Goal: Transaction & Acquisition: Purchase product/service

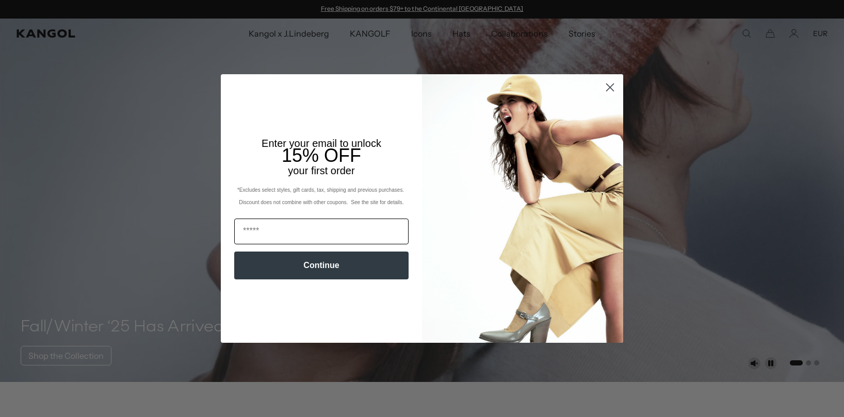
click at [291, 231] on input "Email" at bounding box center [321, 232] width 174 height 26
type input "**********"
click at [328, 268] on button "Continue" at bounding box center [321, 266] width 174 height 28
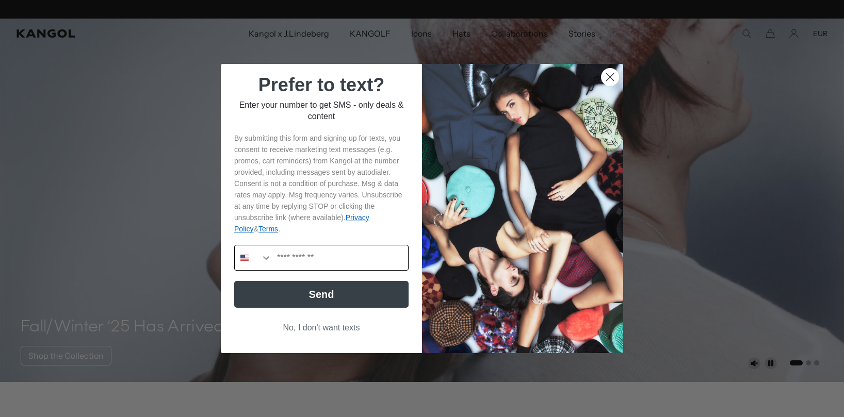
scroll to position [0, 0]
click at [260, 258] on button "Search Countries" at bounding box center [253, 257] width 37 height 25
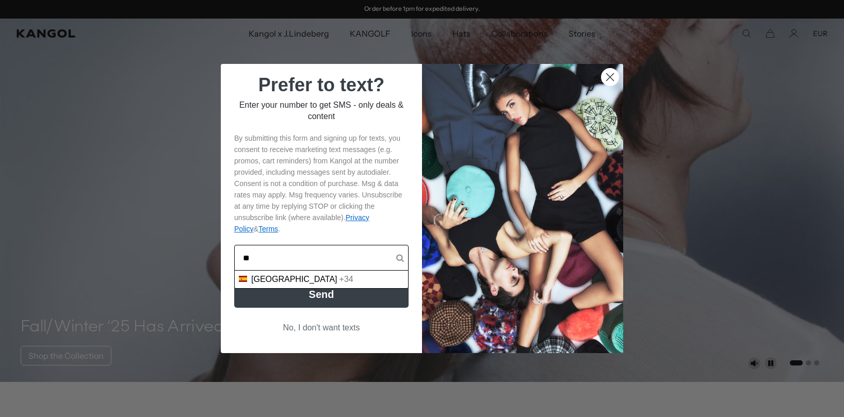
type input "**"
click at [274, 274] on div "[GEOGRAPHIC_DATA] +34" at bounding box center [321, 280] width 173 height 18
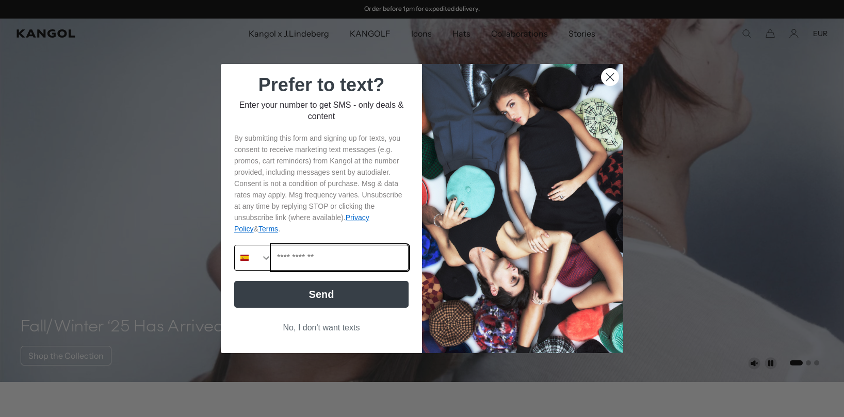
click at [303, 260] on input "Phone Number" at bounding box center [340, 257] width 136 height 25
type input "**********"
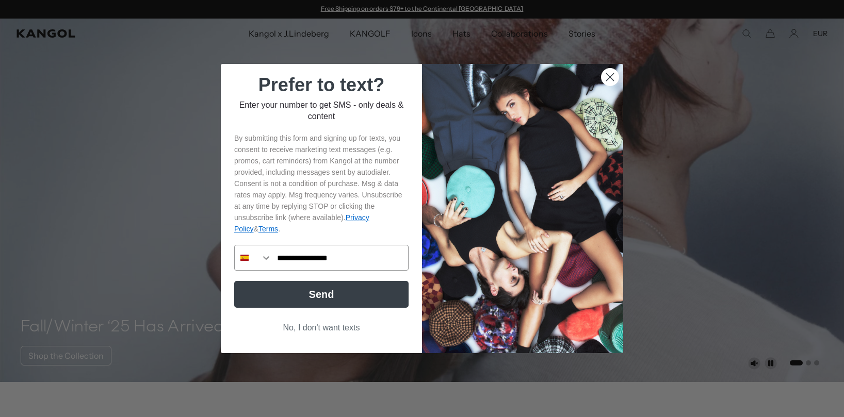
click at [325, 301] on button "Send" at bounding box center [321, 294] width 174 height 27
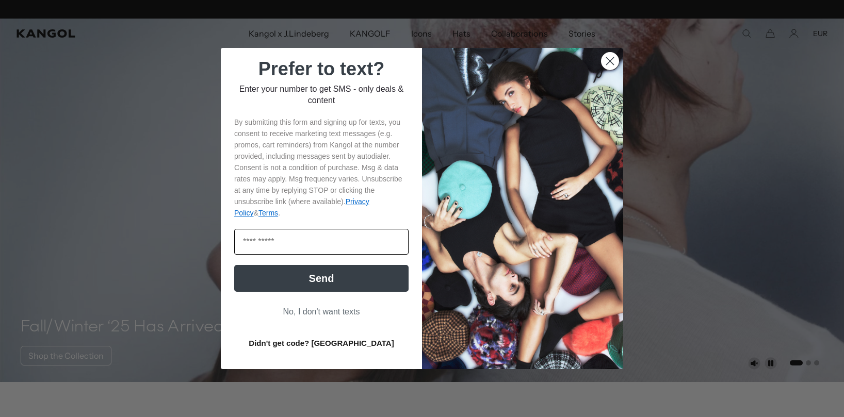
scroll to position [0, 212]
click at [305, 238] on input "Enter code" at bounding box center [321, 242] width 174 height 26
click at [332, 313] on button "No, I don't want texts" at bounding box center [321, 312] width 174 height 20
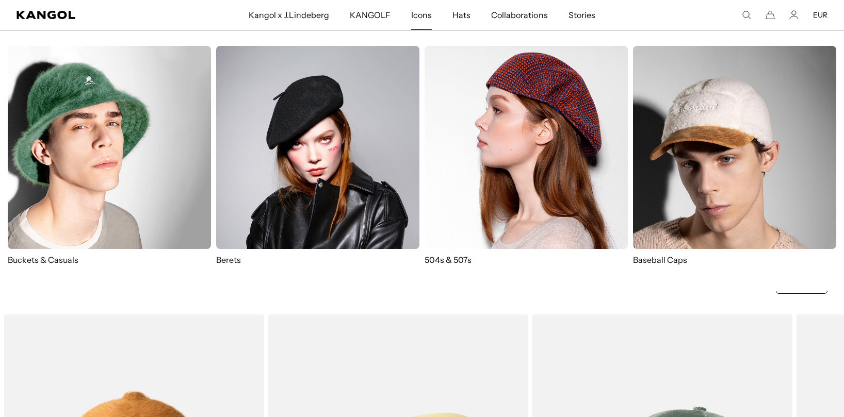
scroll to position [175, 0]
click at [530, 165] on img at bounding box center [525, 147] width 203 height 203
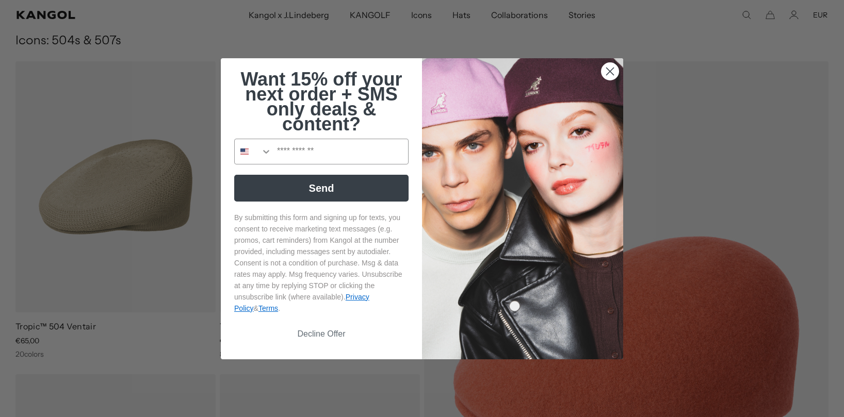
click at [611, 71] on circle "Close dialog" at bounding box center [609, 70] width 17 height 17
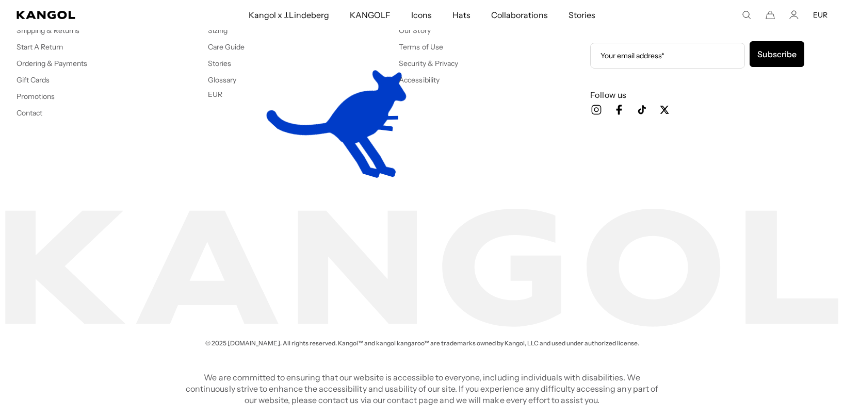
click at [594, 107] on icon "Icon Instagram" at bounding box center [596, 110] width 12 height 12
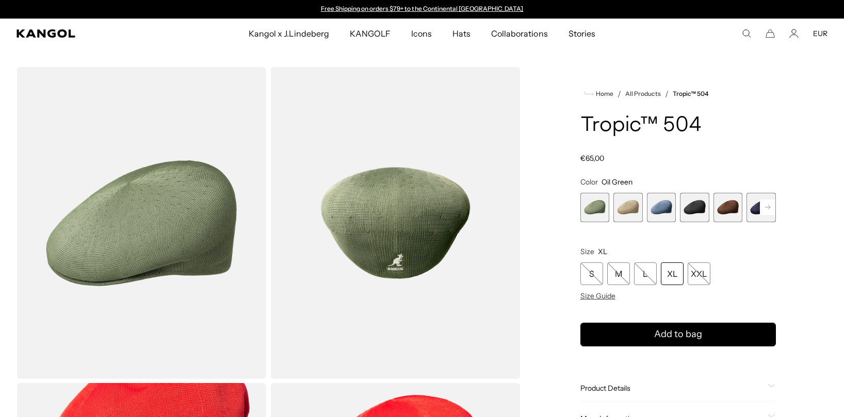
click at [659, 213] on span "3 of 9" at bounding box center [661, 207] width 29 height 29
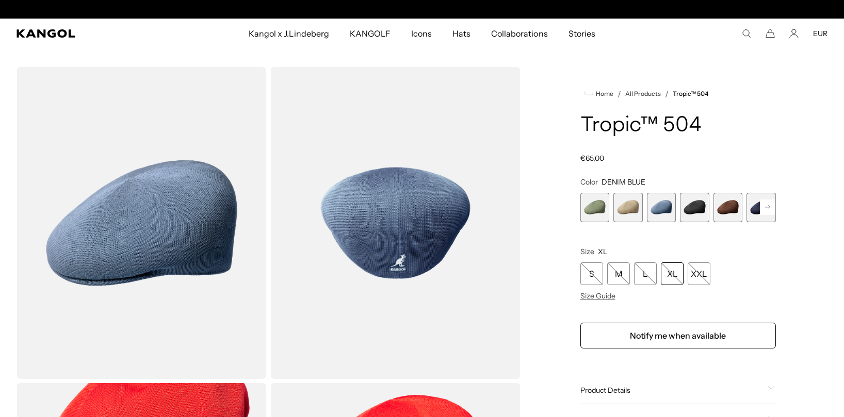
scroll to position [0, 212]
click at [765, 213] on rect at bounding box center [767, 207] width 15 height 15
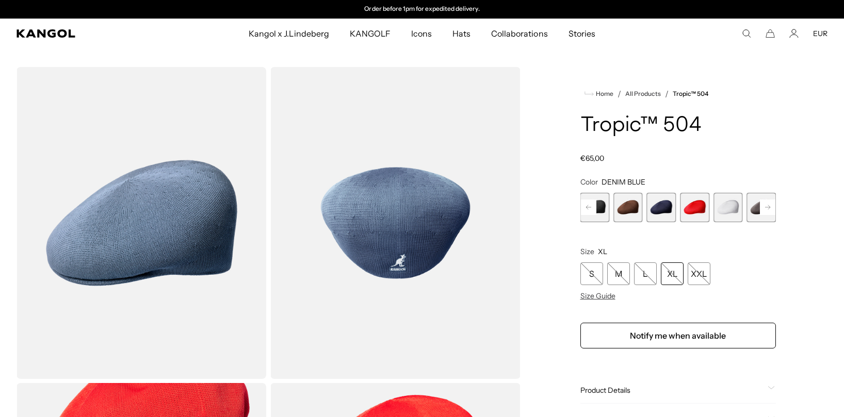
click at [766, 213] on span "9 of 9" at bounding box center [760, 207] width 29 height 29
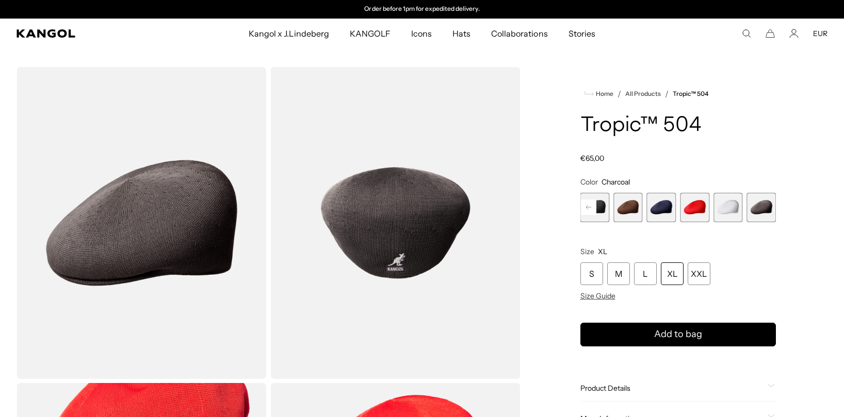
click at [766, 213] on span "9 of 9" at bounding box center [760, 207] width 29 height 29
drag, startPoint x: 663, startPoint y: 209, endPoint x: 639, endPoint y: 209, distance: 23.7
click at [663, 209] on span "6 of 9" at bounding box center [661, 207] width 29 height 29
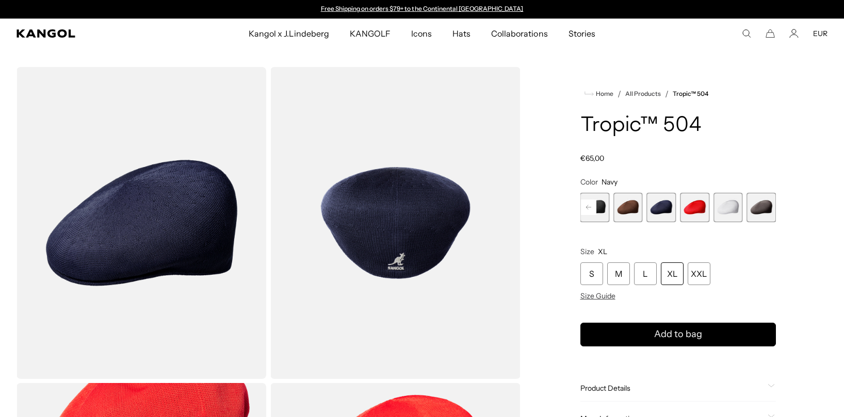
click at [590, 206] on rect at bounding box center [588, 207] width 15 height 15
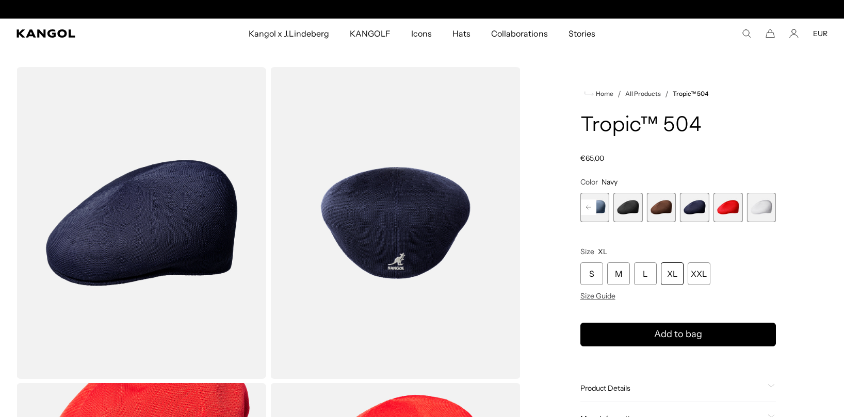
scroll to position [0, 212]
click at [590, 206] on rect at bounding box center [588, 207] width 15 height 15
click at [625, 210] on span "3 of 9" at bounding box center [627, 207] width 29 height 29
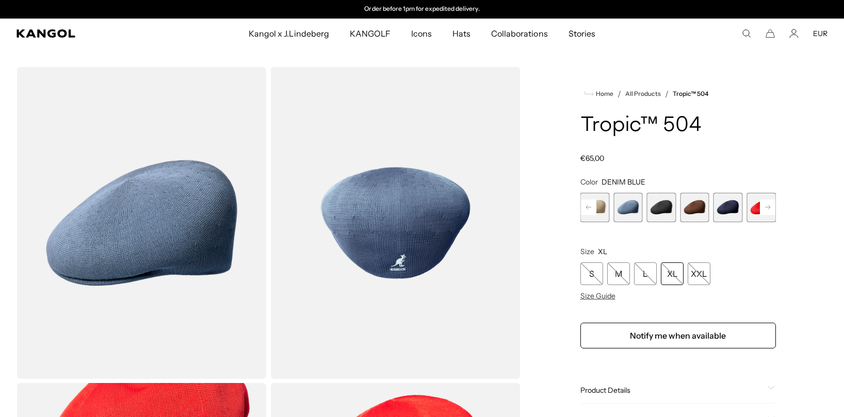
click at [590, 205] on rect at bounding box center [588, 207] width 15 height 15
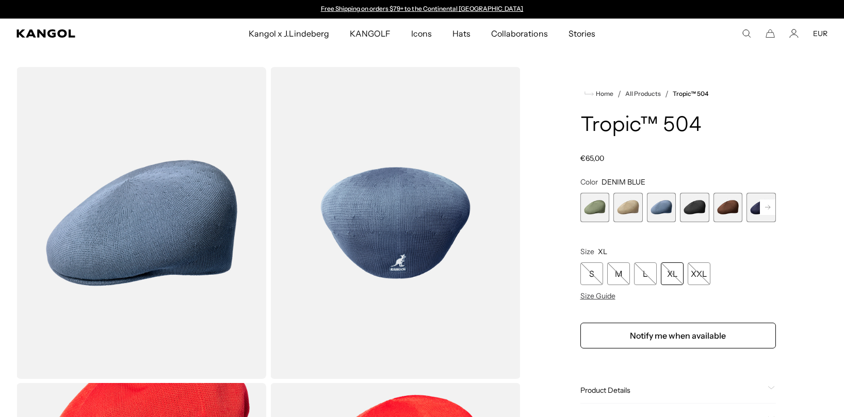
click at [602, 208] on span "1 of 9" at bounding box center [594, 207] width 29 height 29
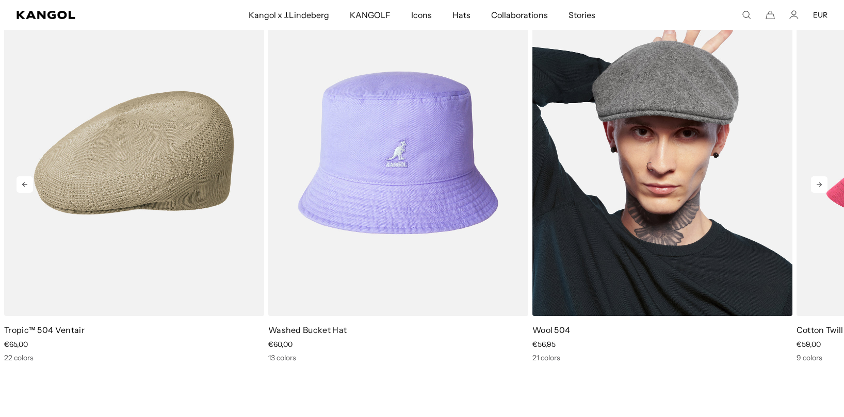
click at [660, 170] on img "3 of 10" at bounding box center [662, 153] width 260 height 326
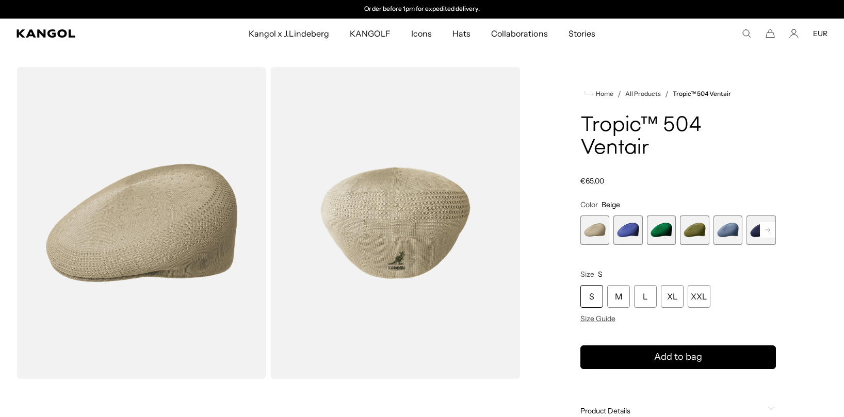
click at [622, 216] on span "2 of 22" at bounding box center [627, 230] width 29 height 29
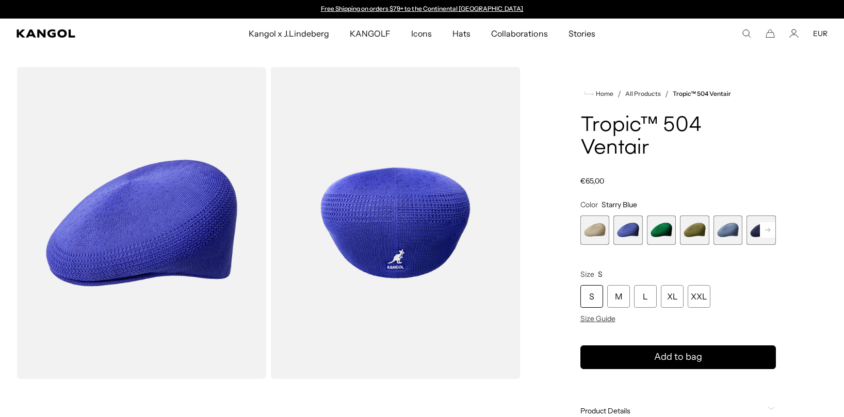
click at [661, 216] on span "3 of 22" at bounding box center [661, 230] width 29 height 29
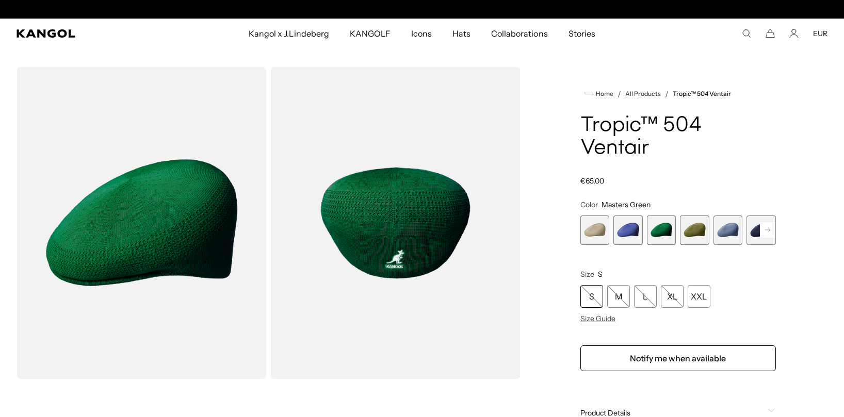
scroll to position [0, 212]
click at [633, 216] on span "2 of 22" at bounding box center [627, 230] width 29 height 29
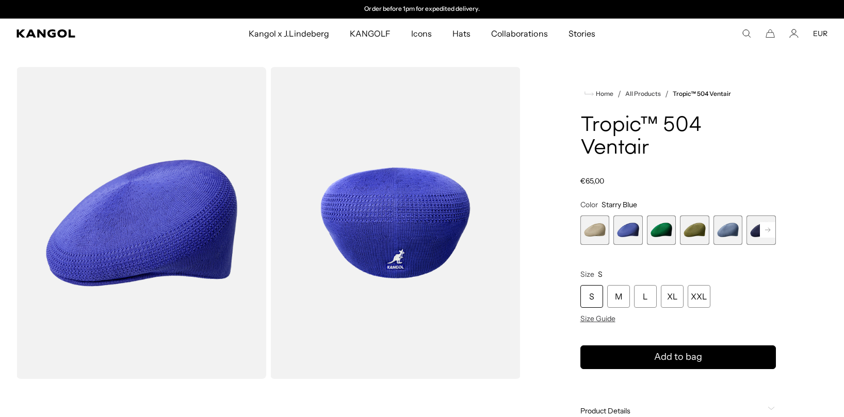
click at [725, 216] on span "5 of 22" at bounding box center [727, 230] width 29 height 29
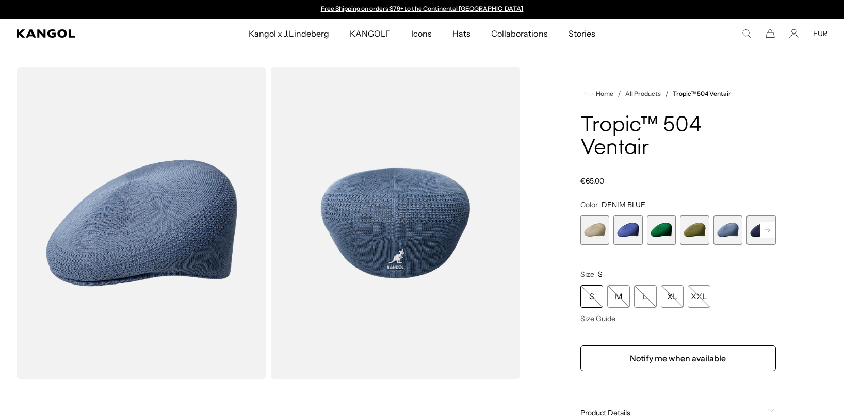
click at [767, 228] on icon at bounding box center [767, 230] width 5 height 4
click at [699, 216] on span "6 of 22" at bounding box center [694, 230] width 29 height 29
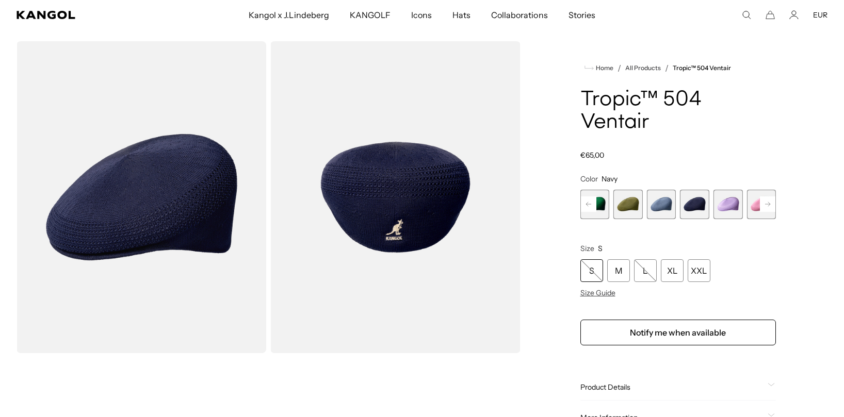
scroll to position [27, 0]
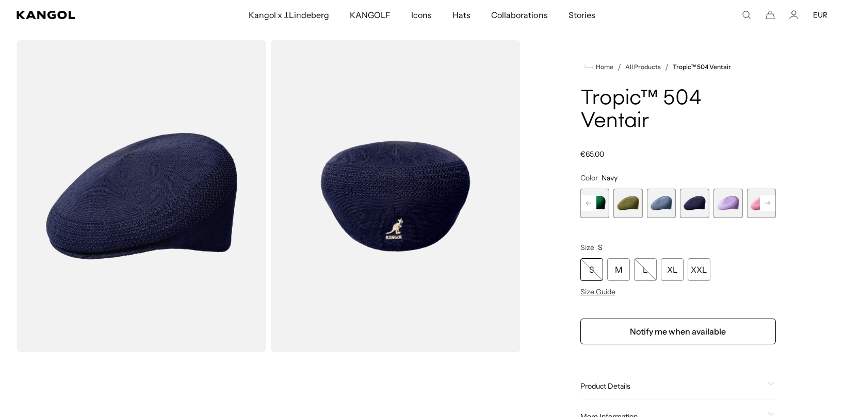
click at [768, 195] on rect at bounding box center [767, 202] width 15 height 15
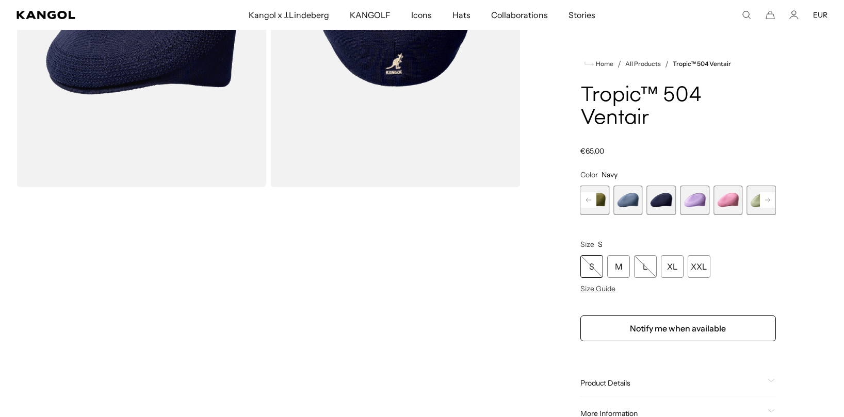
scroll to position [0, 0]
click at [766, 198] on icon at bounding box center [767, 200] width 5 height 4
drag, startPoint x: 766, startPoint y: 177, endPoint x: 699, endPoint y: 180, distance: 67.1
click at [766, 198] on icon at bounding box center [767, 200] width 5 height 4
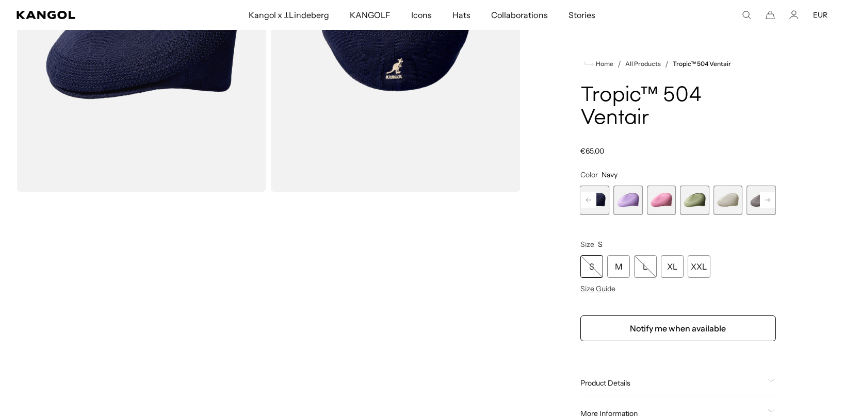
scroll to position [186, 0]
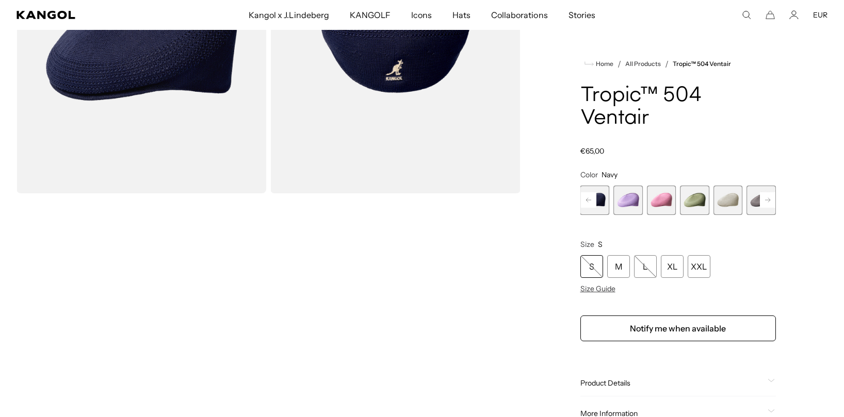
click at [769, 192] on rect at bounding box center [767, 199] width 15 height 15
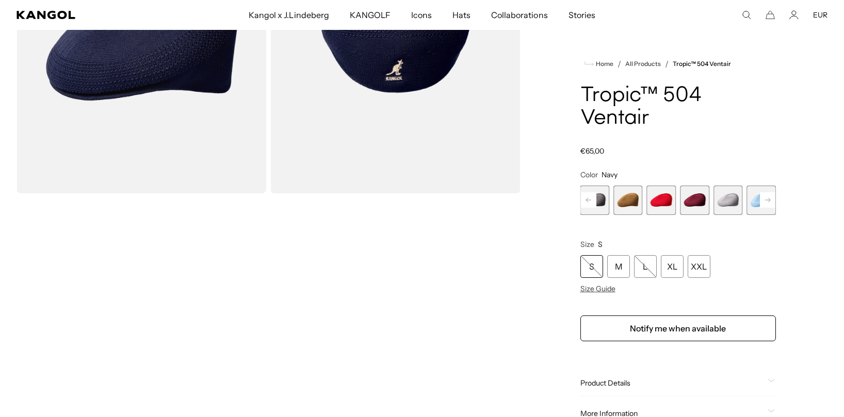
scroll to position [0, 212]
click at [634, 186] on span "12 of 22" at bounding box center [627, 200] width 29 height 29
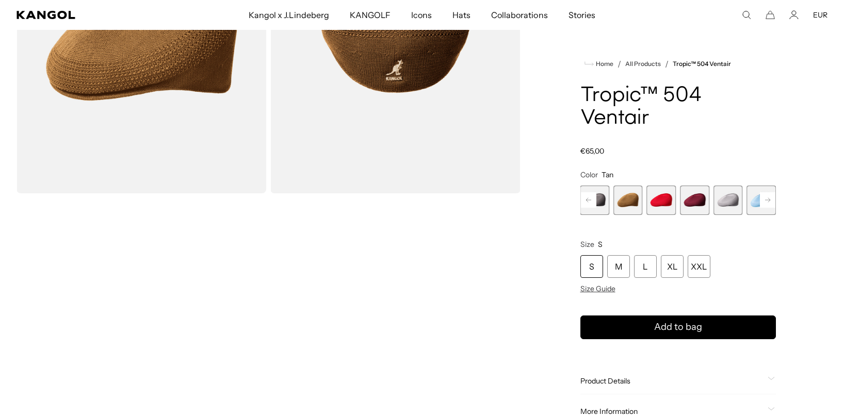
click at [765, 198] on icon at bounding box center [767, 200] width 5 height 4
click at [729, 186] on span "16 of 22" at bounding box center [727, 200] width 29 height 29
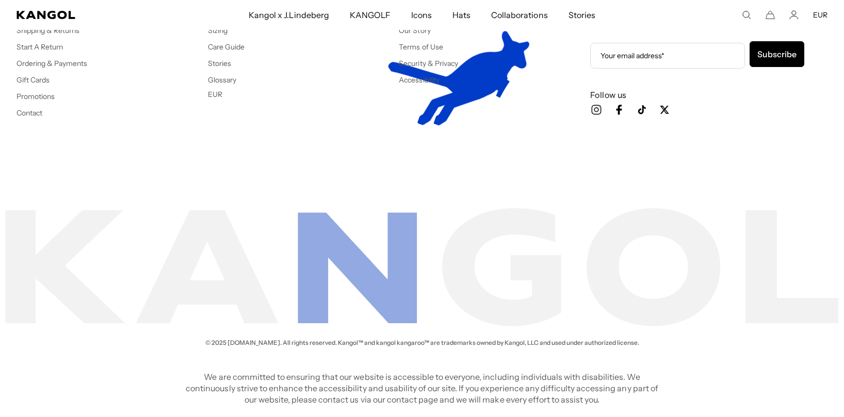
scroll to position [0, 212]
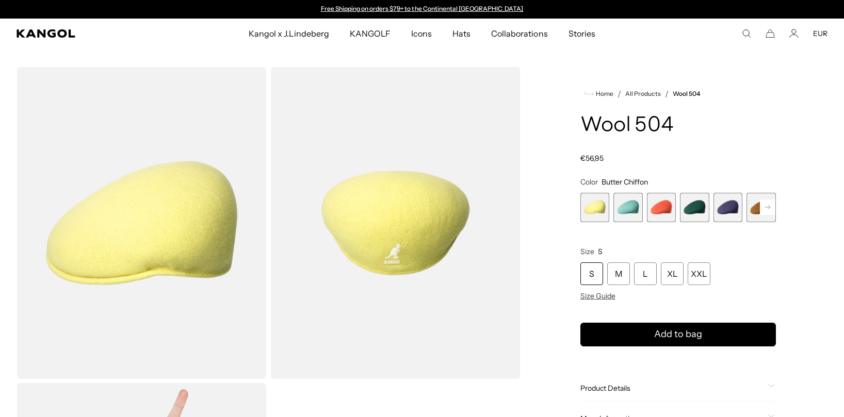
click at [635, 207] on span "2 of 21" at bounding box center [627, 207] width 29 height 29
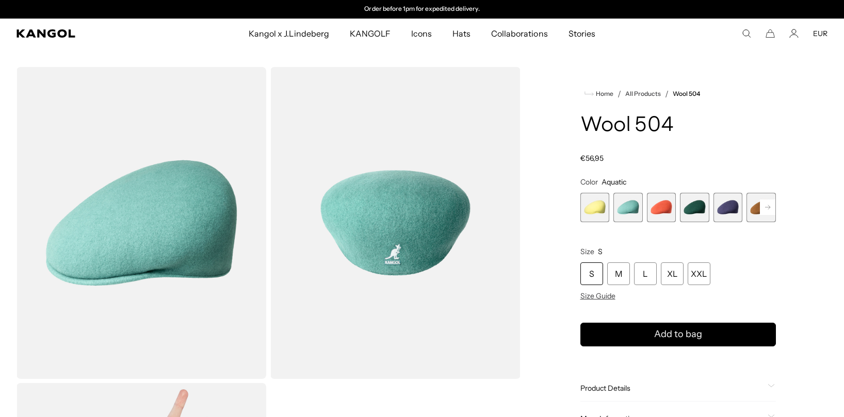
scroll to position [1, 0]
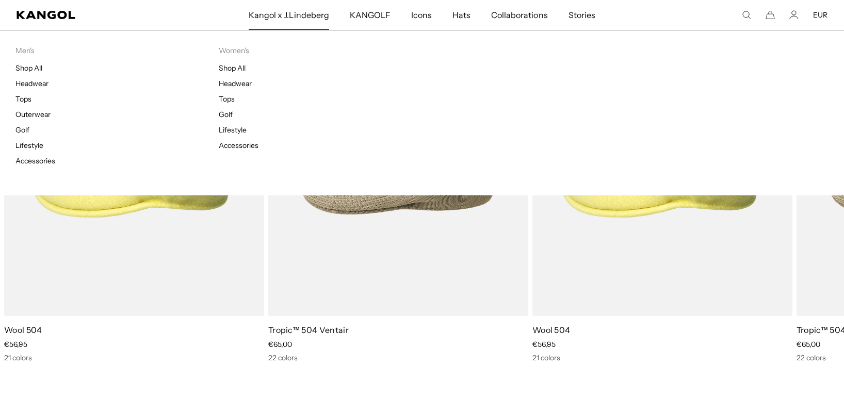
click at [310, 18] on span "Kangol x J.Lindeberg" at bounding box center [289, 15] width 80 height 30
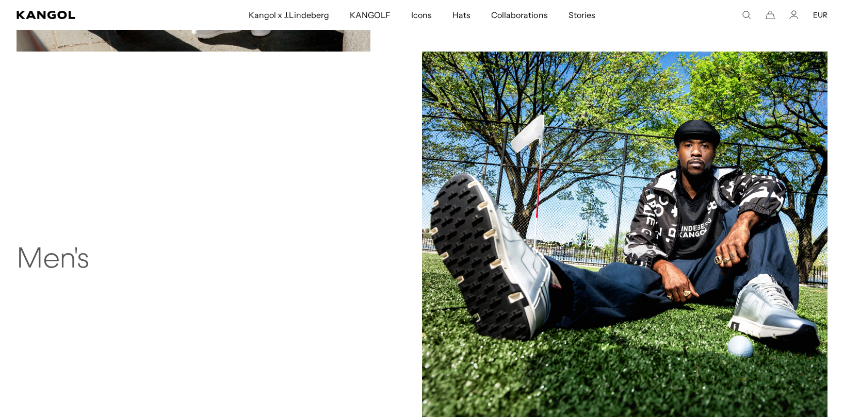
scroll to position [876, 0]
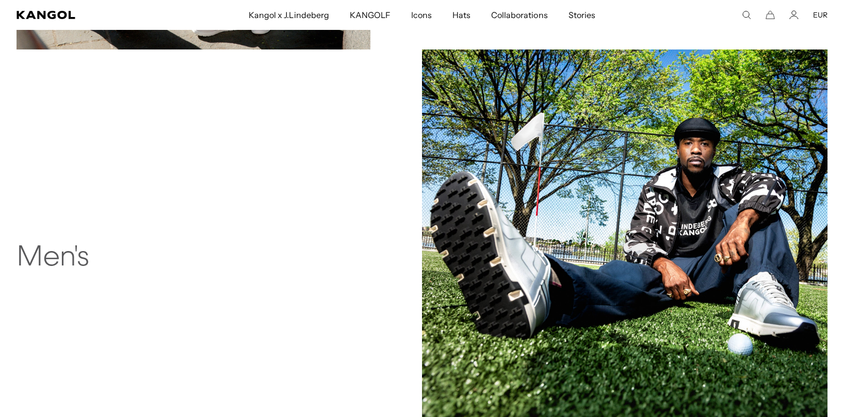
click at [469, 180] on img at bounding box center [624, 251] width 405 height 405
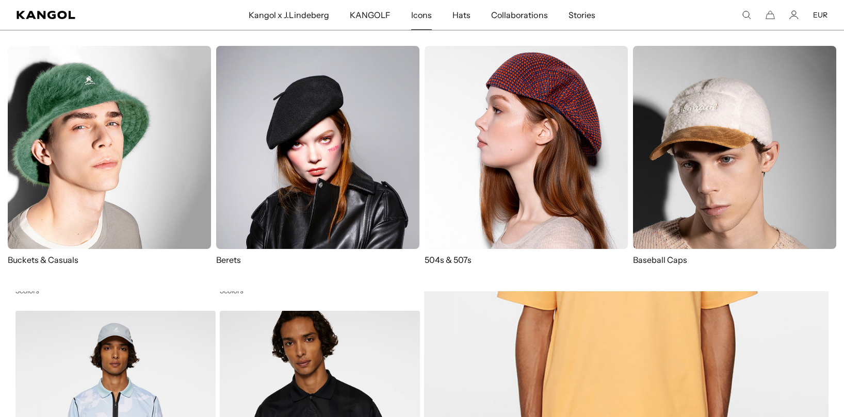
scroll to position [105, 0]
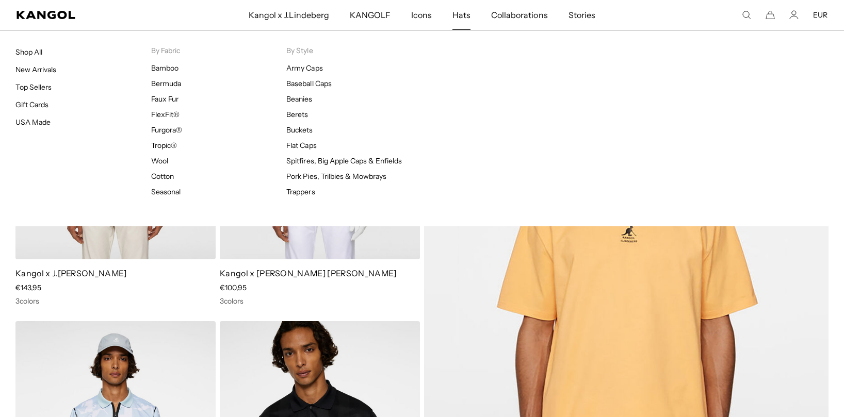
click at [464, 18] on span "Hats" at bounding box center [461, 15] width 18 height 30
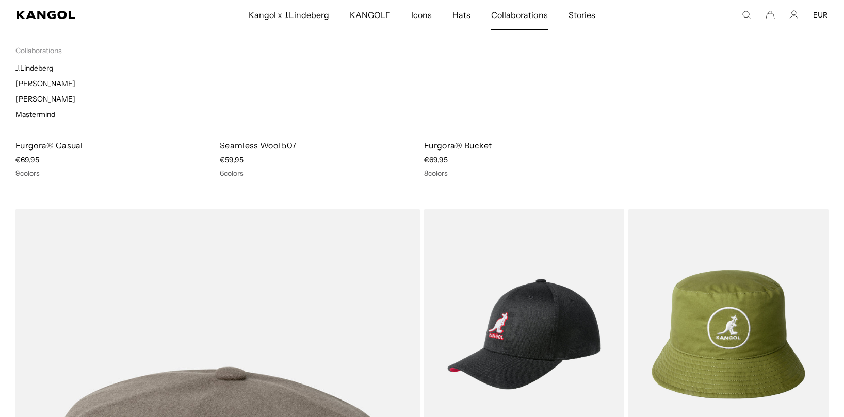
click at [522, 11] on span "Collaborations" at bounding box center [519, 15] width 56 height 30
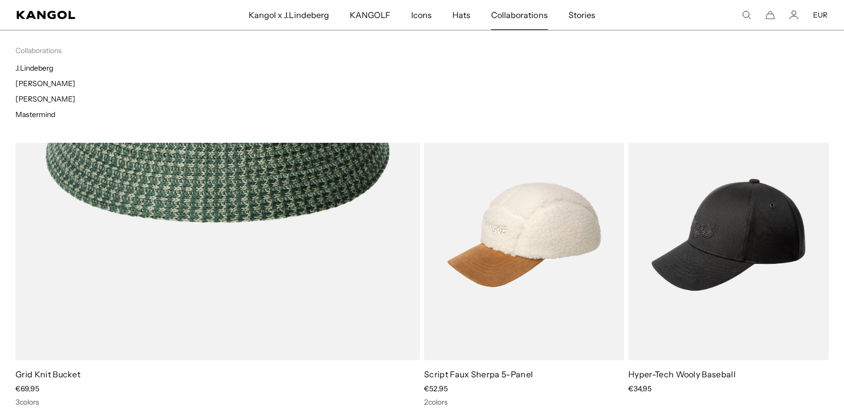
click at [513, 18] on span "Collaborations" at bounding box center [519, 15] width 56 height 30
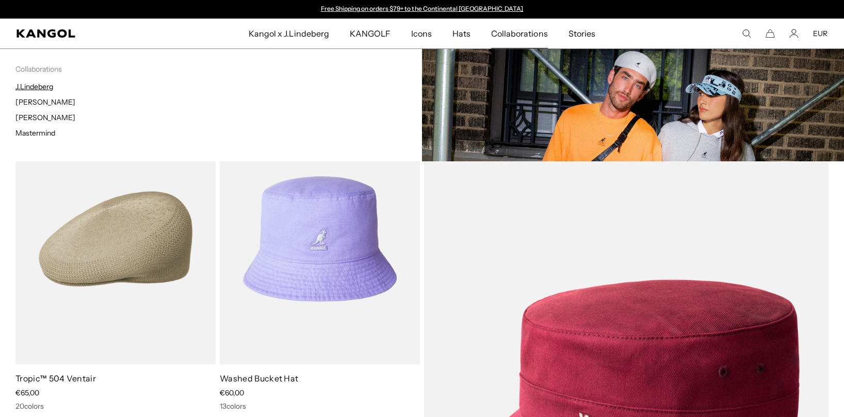
click at [35, 88] on link "J.Lindeberg" at bounding box center [34, 86] width 38 height 9
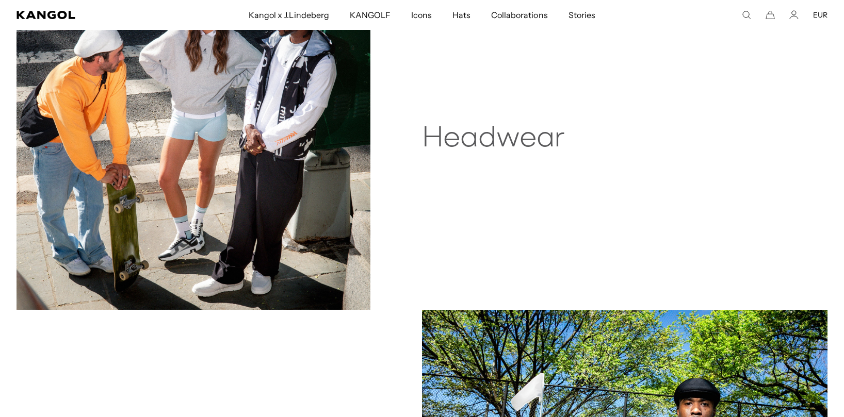
scroll to position [482, 0]
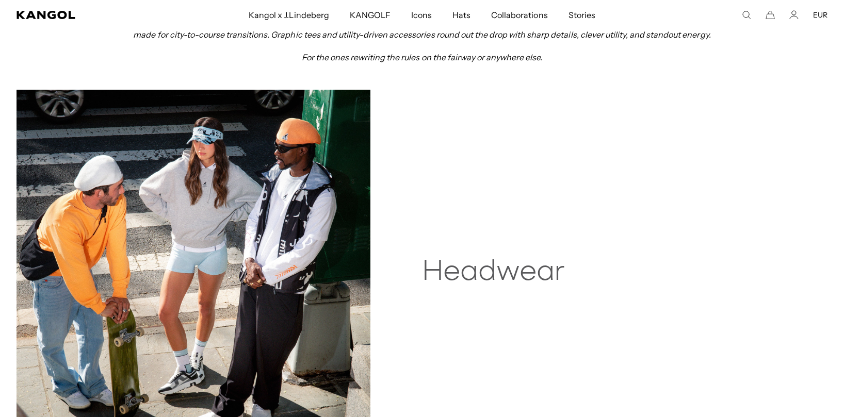
click at [500, 274] on h2 "Headwear" at bounding box center [570, 272] width 296 height 33
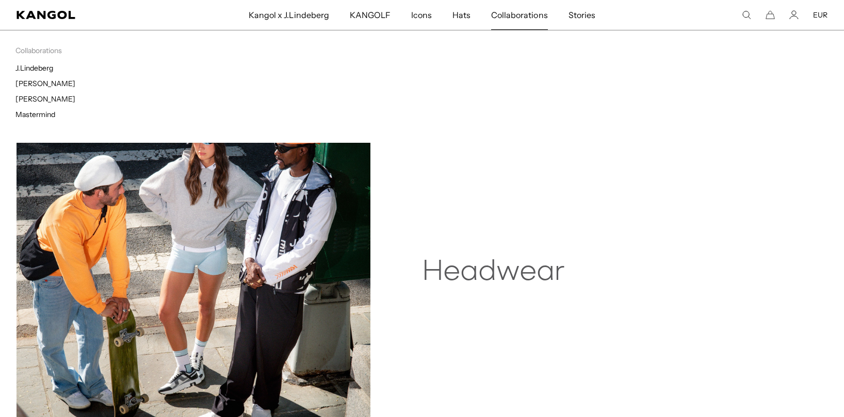
scroll to position [0, 0]
click at [42, 85] on link "[PERSON_NAME]" at bounding box center [45, 83] width 60 height 9
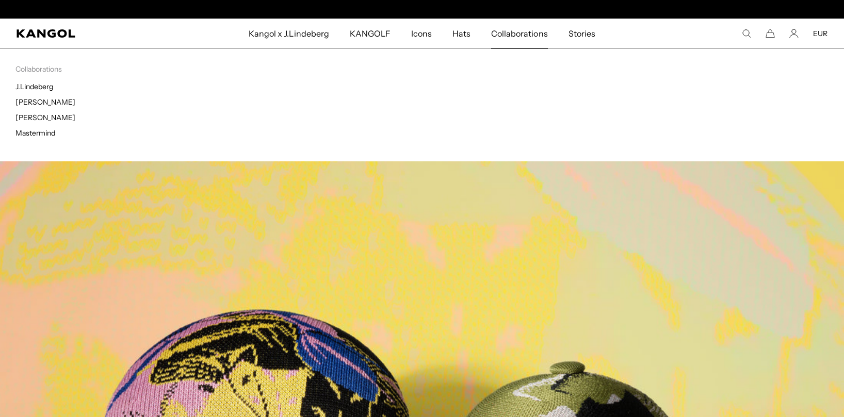
scroll to position [0, 212]
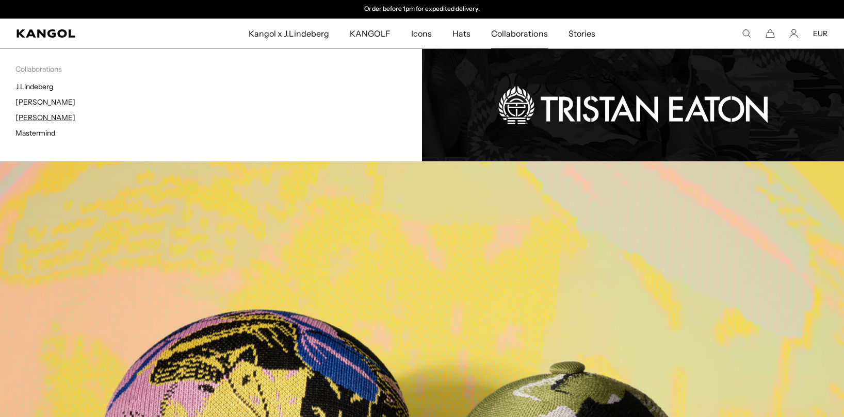
click at [40, 120] on link "[PERSON_NAME]" at bounding box center [45, 117] width 60 height 9
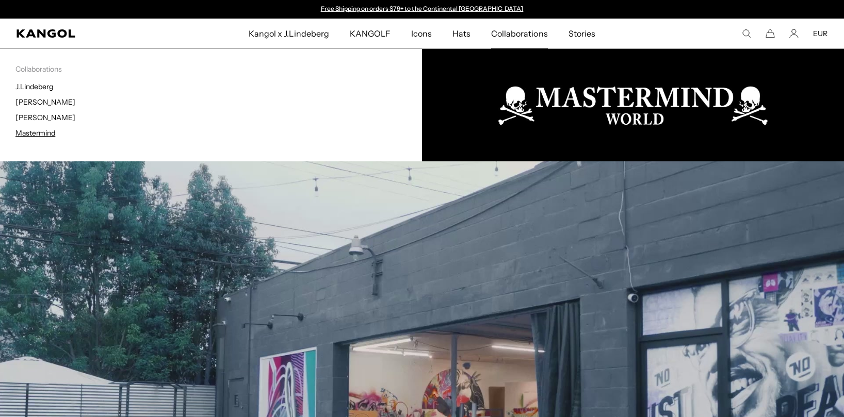
click at [40, 134] on link "Mastermind" at bounding box center [35, 132] width 40 height 9
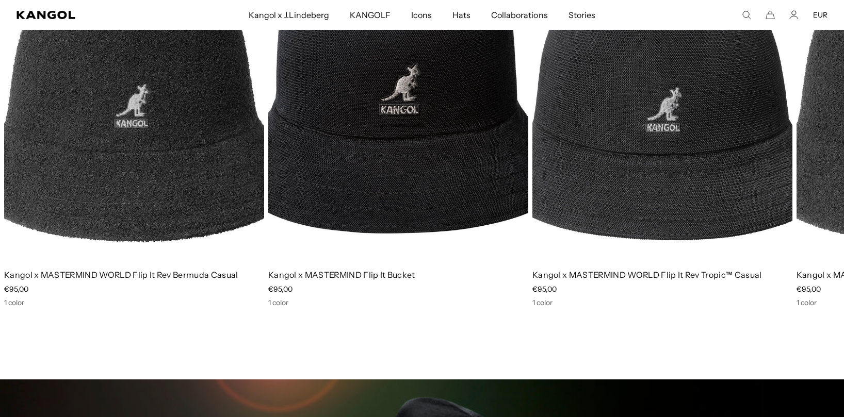
scroll to position [1077, 0]
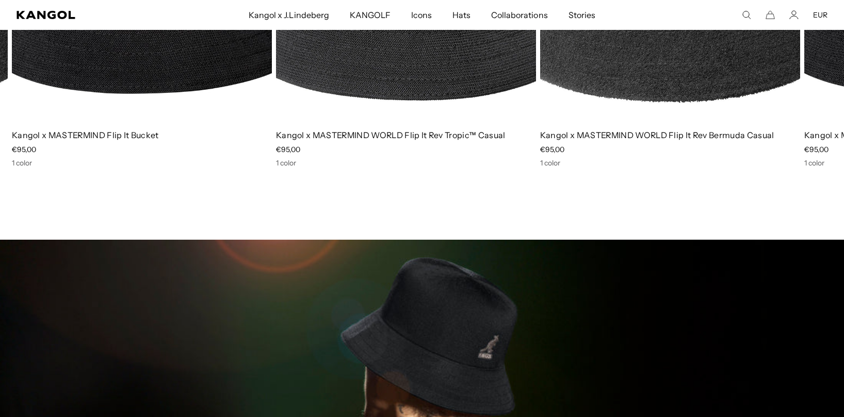
drag, startPoint x: 531, startPoint y: 89, endPoint x: 427, endPoint y: 97, distance: 103.5
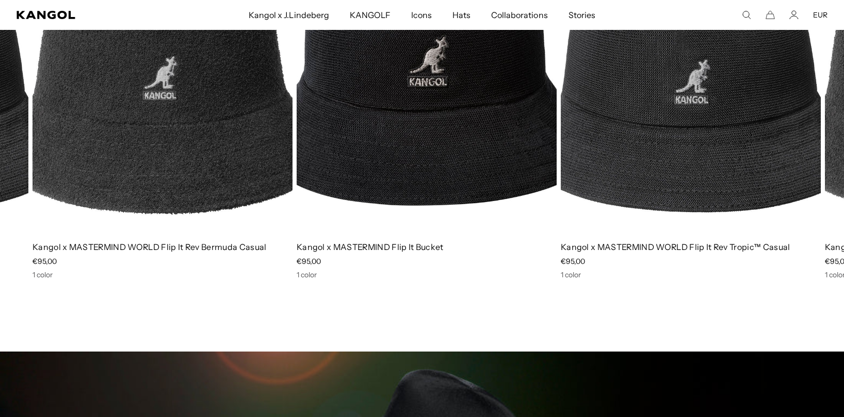
drag, startPoint x: 239, startPoint y: 161, endPoint x: 136, endPoint y: 168, distance: 102.9
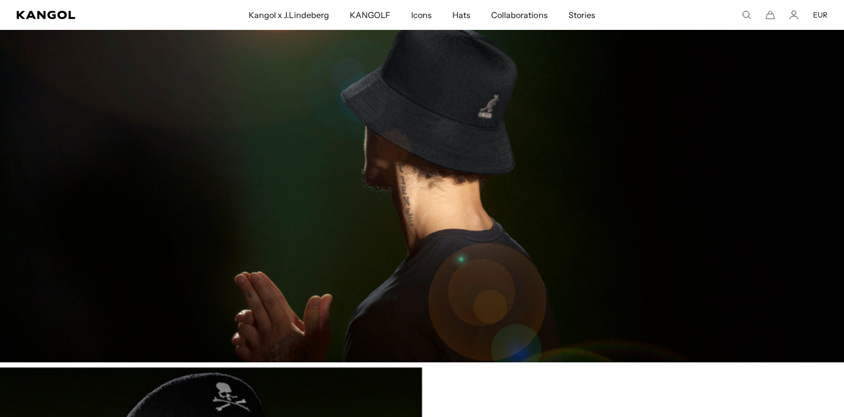
scroll to position [0, 212]
